Goal: Transaction & Acquisition: Purchase product/service

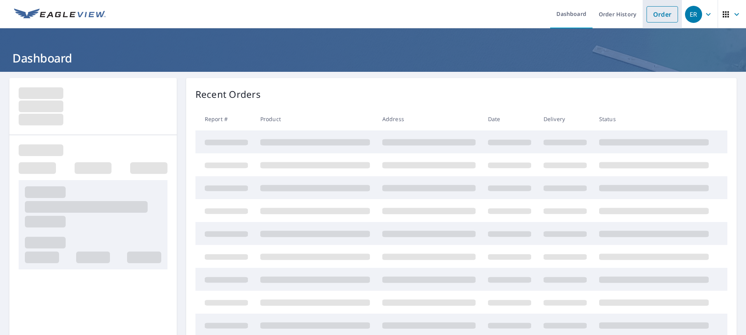
click at [663, 16] on link "Order" at bounding box center [662, 14] width 31 height 16
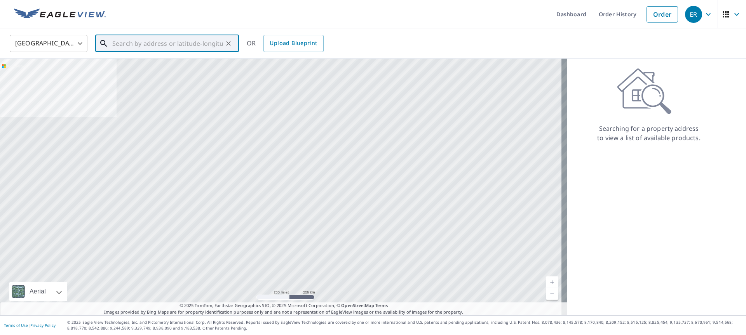
click at [119, 45] on input "text" at bounding box center [167, 44] width 111 height 22
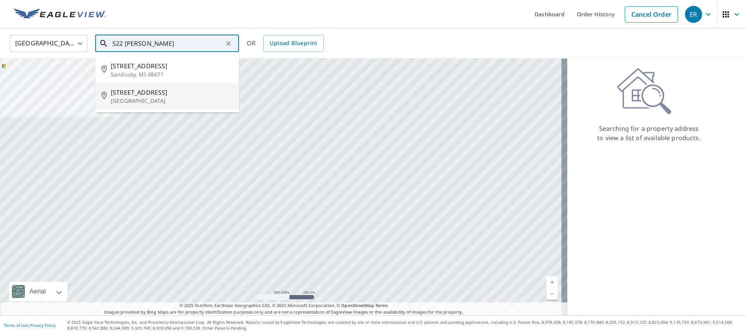
click at [119, 95] on span "[STREET_ADDRESS]" at bounding box center [172, 92] width 122 height 9
type input "[STREET_ADDRESS]"
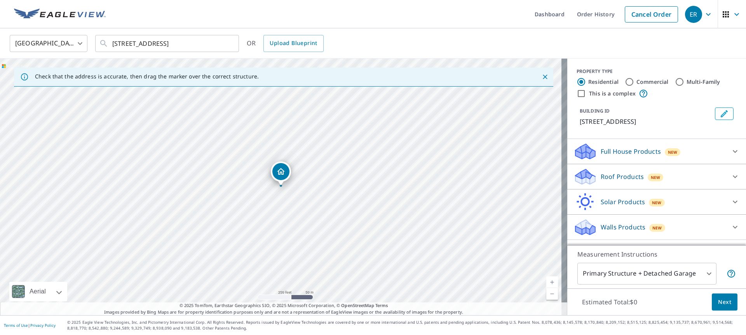
click at [281, 185] on div "Dropped pin, building 1, Residential property, 522 S Sandusky Ave Upper Sandusk…" at bounding box center [281, 182] width 10 height 8
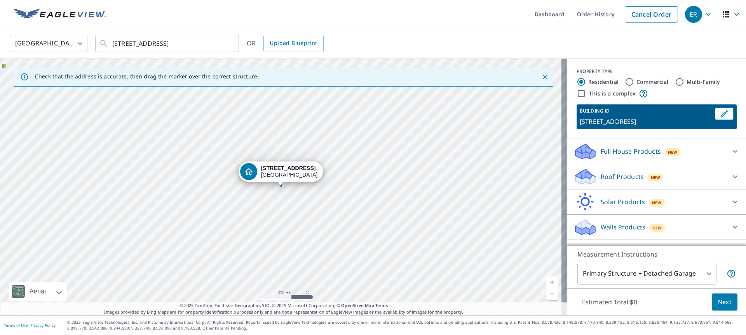
click at [601, 181] on p "Roof Products" at bounding box center [622, 176] width 43 height 9
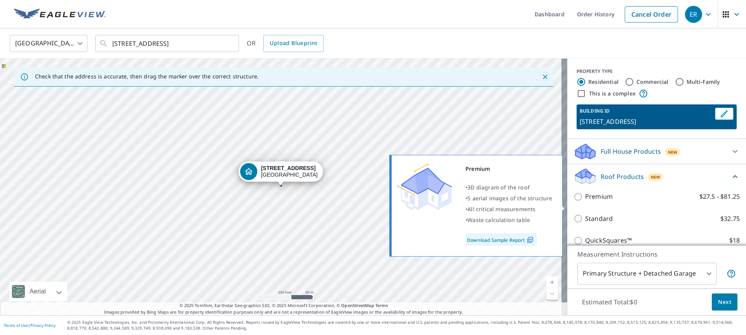
click at [574, 202] on input "Premium $27.5 - $81.25" at bounding box center [580, 196] width 12 height 9
checkbox input "true"
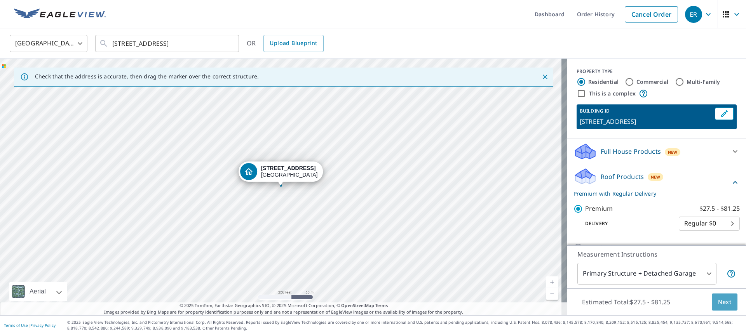
click at [719, 301] on span "Next" at bounding box center [724, 303] width 13 height 10
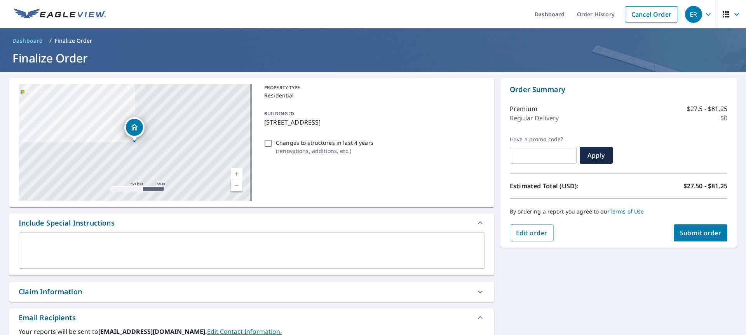
click at [687, 227] on button "Submit order" at bounding box center [701, 233] width 54 height 17
